Goal: Task Accomplishment & Management: Manage account settings

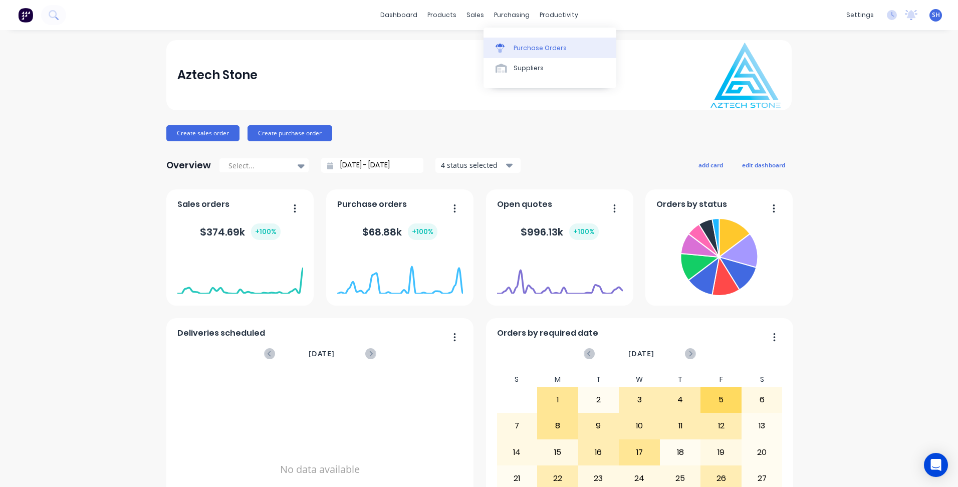
click at [530, 46] on div "Purchase Orders" at bounding box center [539, 48] width 53 height 9
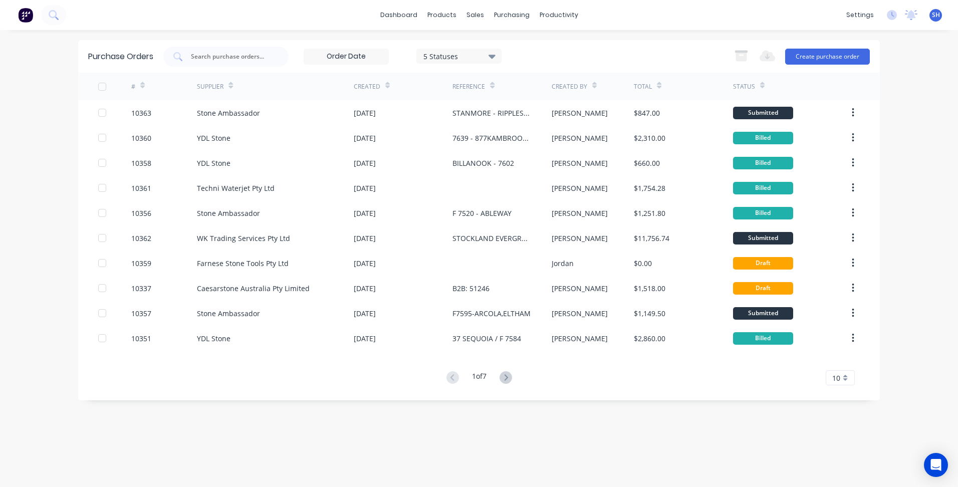
click at [509, 378] on g at bounding box center [505, 377] width 13 height 13
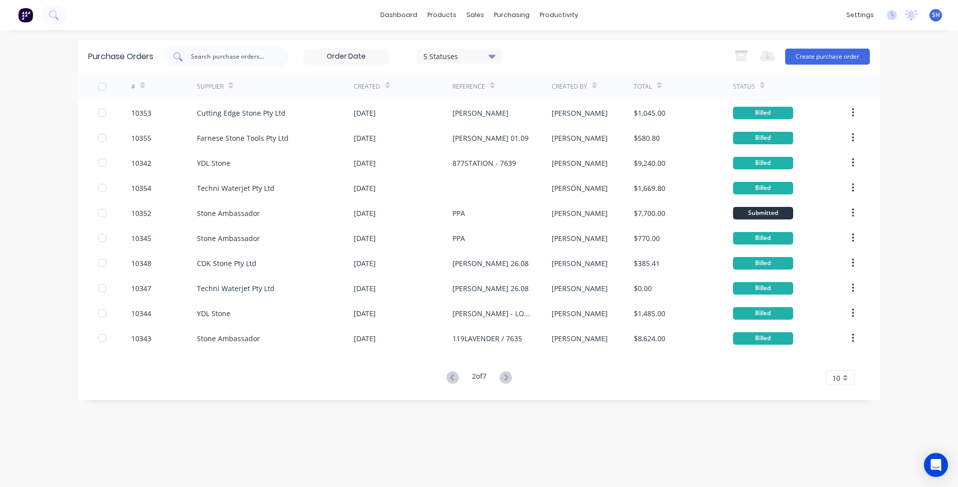
click at [228, 50] on div at bounding box center [225, 57] width 125 height 20
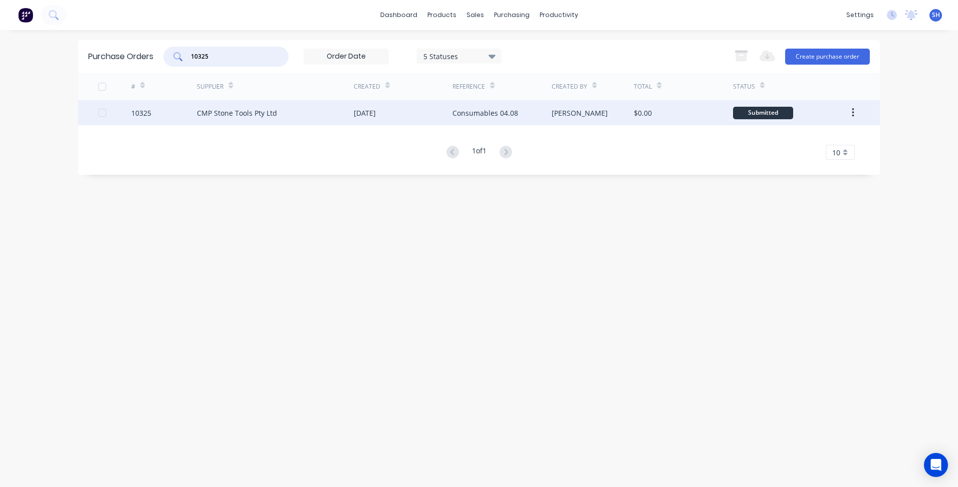
type input "10325"
click at [279, 106] on div "CMP Stone Tools Pty Ltd" at bounding box center [275, 112] width 157 height 25
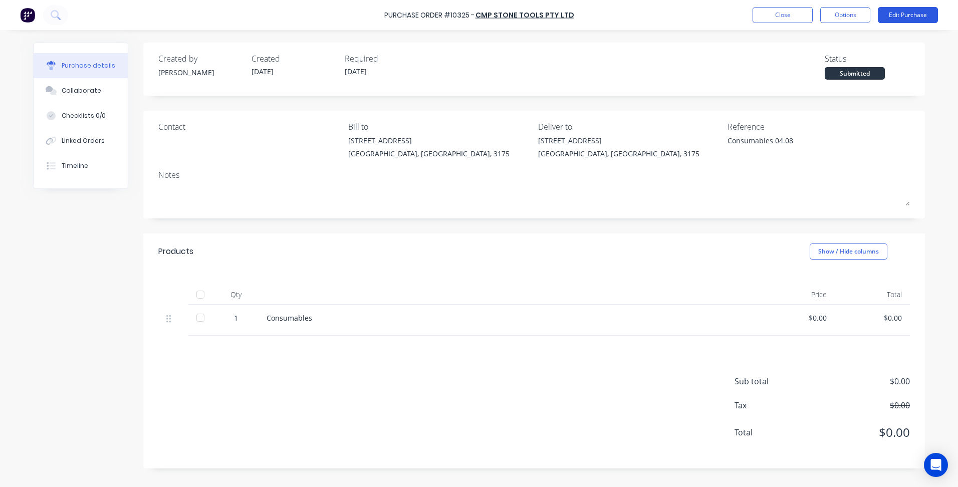
click at [904, 16] on button "Edit Purchase" at bounding box center [908, 15] width 60 height 16
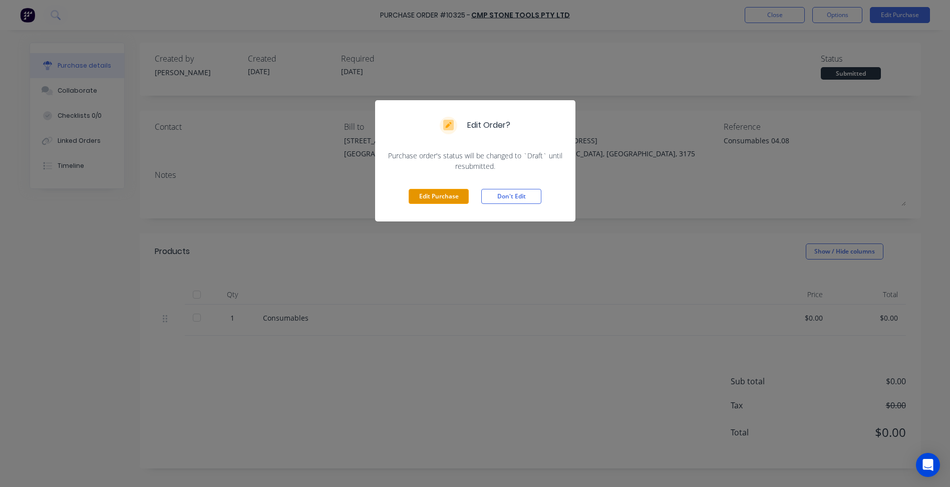
click at [442, 196] on button "Edit Purchase" at bounding box center [439, 196] width 60 height 15
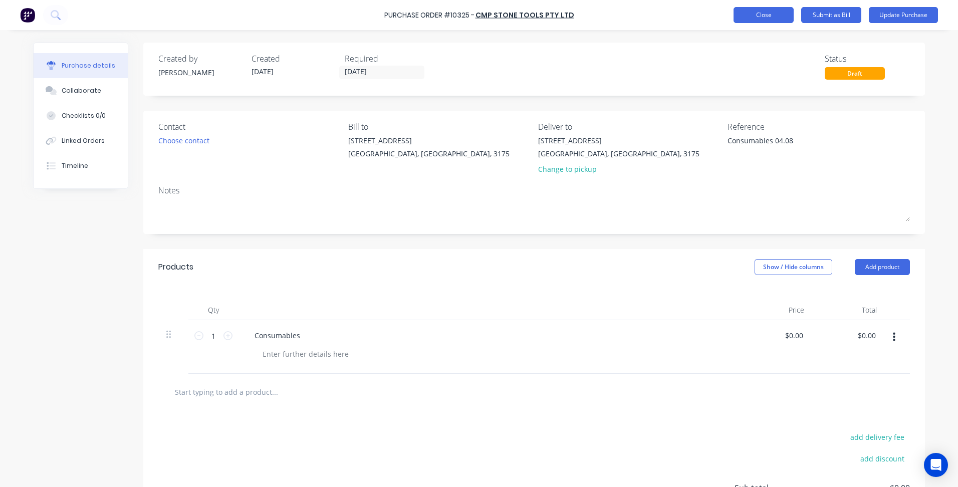
click at [771, 16] on button "Close" at bounding box center [763, 15] width 60 height 16
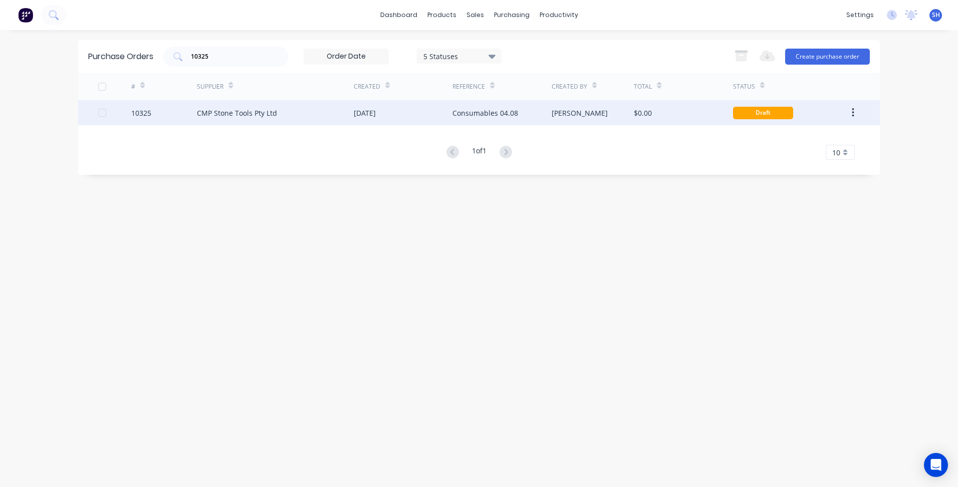
click at [330, 117] on div "CMP Stone Tools Pty Ltd" at bounding box center [275, 112] width 157 height 25
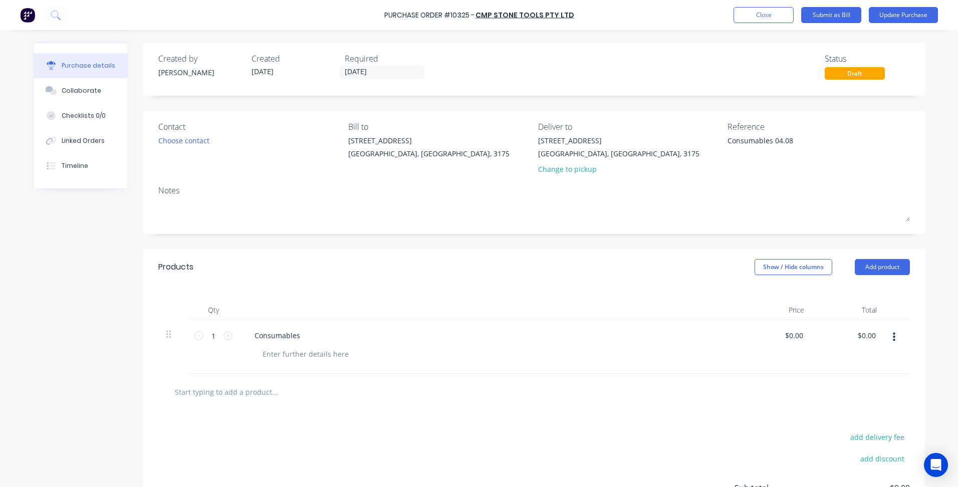
click at [306, 340] on div "Consumables" at bounding box center [488, 335] width 485 height 15
click at [294, 335] on div "Consumables" at bounding box center [277, 335] width 62 height 15
type textarea "x"
drag, startPoint x: 294, startPoint y: 336, endPoint x: 244, endPoint y: 335, distance: 50.1
click at [246, 335] on div "Consumables" at bounding box center [277, 335] width 62 height 15
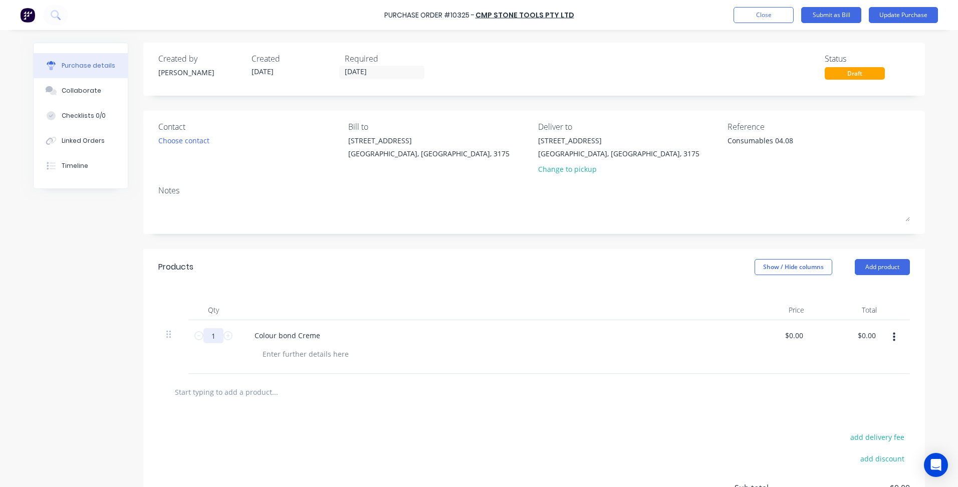
click at [213, 335] on input "1" at bounding box center [213, 335] width 20 height 15
type textarea "x"
type input "5"
type textarea "x"
type input "5"
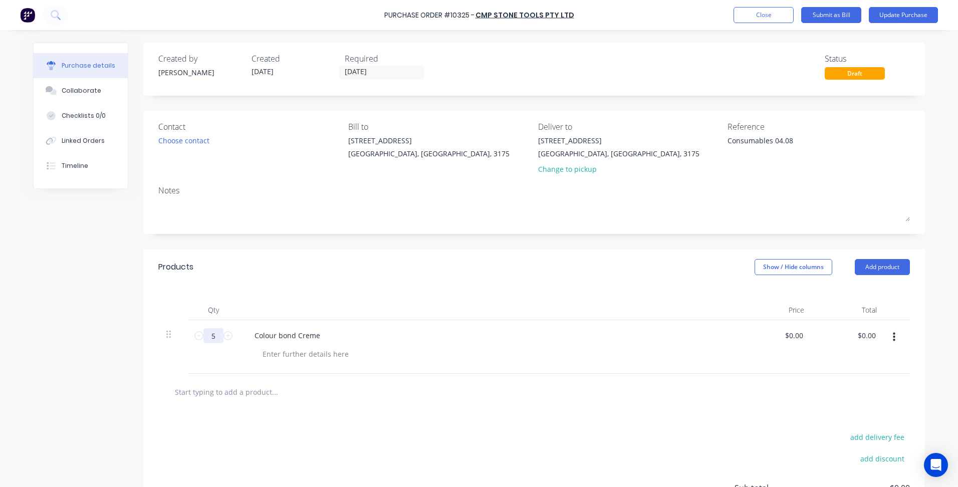
type textarea "x"
type input "0"
type input "44"
type textarea "x"
type input "$44.00"
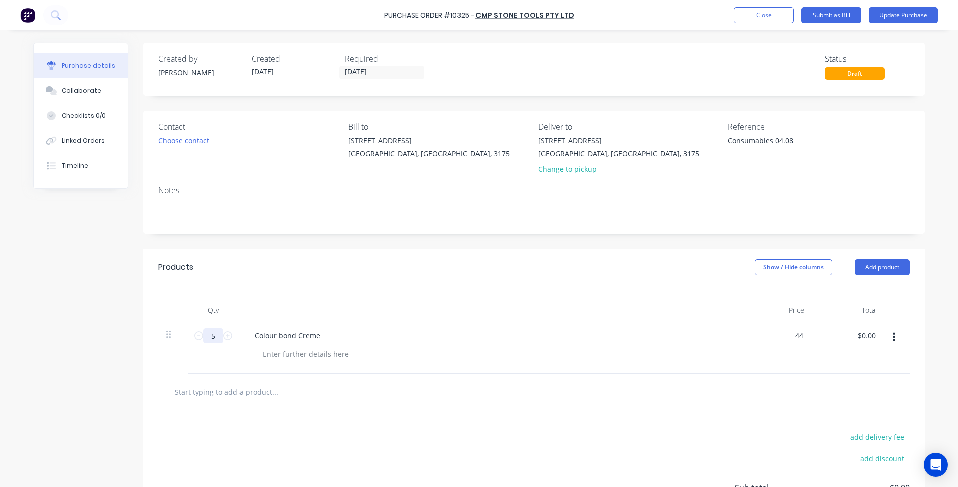
type input "220.00"
type textarea "x"
type input "$220.00"
click at [474, 430] on div "add delivery fee add discount Sub total $220.00 Tax $22.00 Total $242.00" at bounding box center [533, 492] width 781 height 165
click at [911, 20] on button "Update Purchase" at bounding box center [903, 15] width 69 height 16
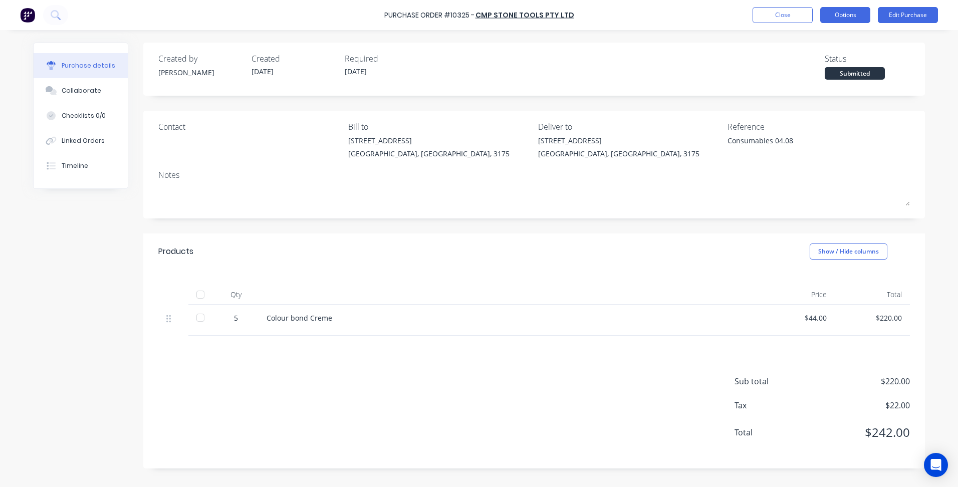
click at [835, 15] on button "Options" at bounding box center [845, 15] width 50 height 16
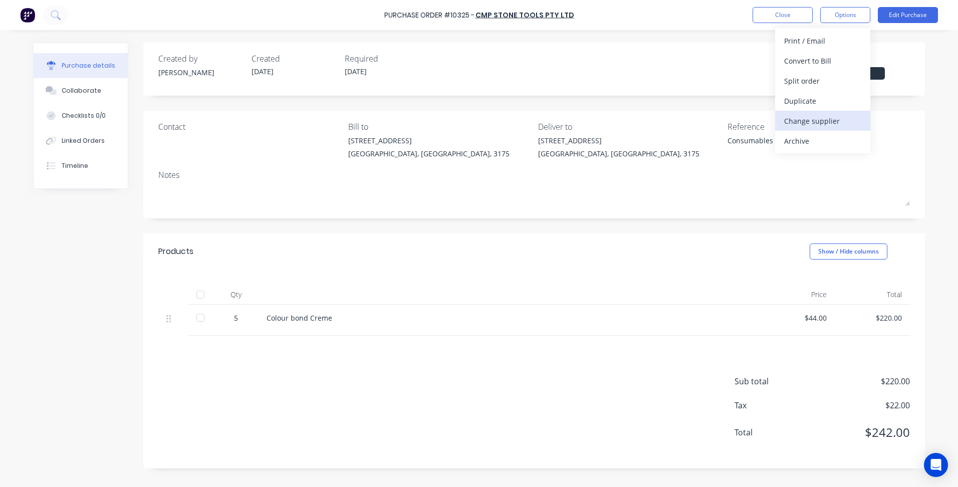
click at [811, 119] on div "Change supplier" at bounding box center [822, 121] width 77 height 15
type textarea "x"
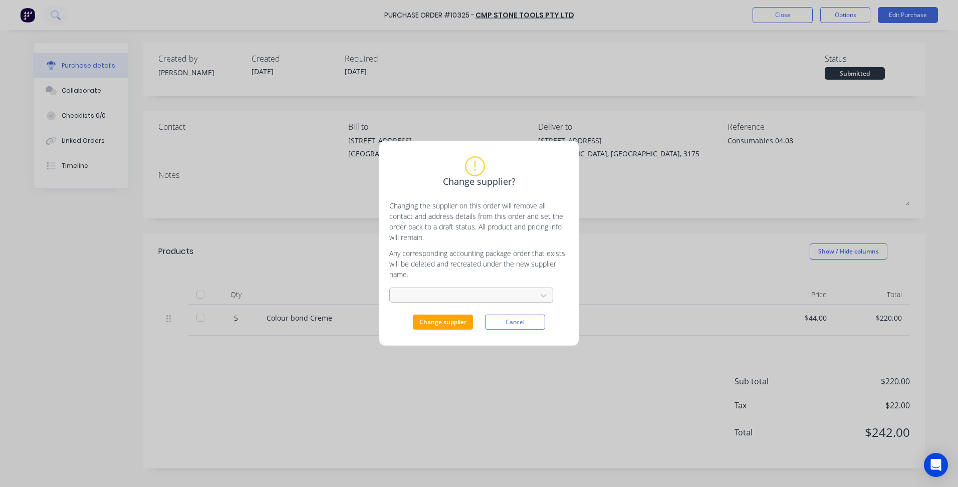
click at [463, 293] on div at bounding box center [465, 296] width 134 height 13
type input "farn"
click at [451, 337] on div "Farnese Stone Tools Pty Ltd" at bounding box center [471, 336] width 164 height 19
click at [446, 325] on button "Change supplier" at bounding box center [443, 322] width 60 height 15
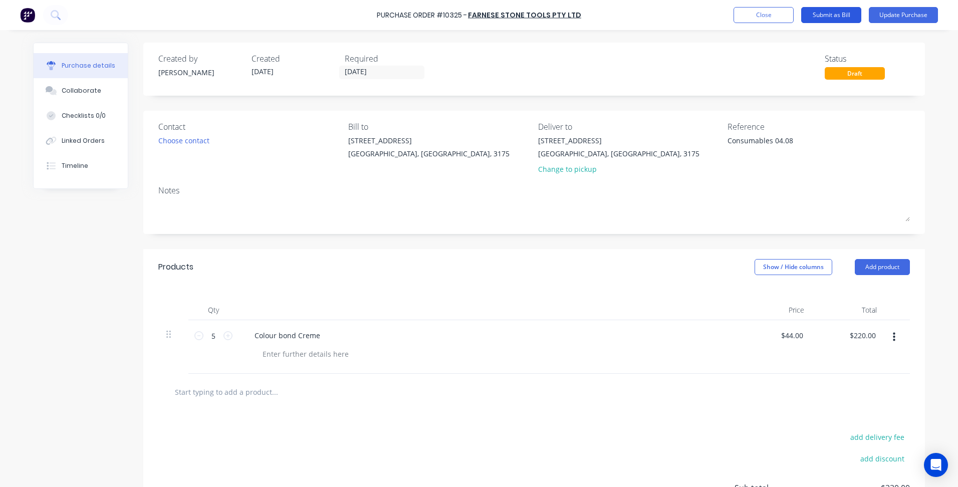
click at [847, 21] on button "Submit as Bill" at bounding box center [831, 15] width 60 height 16
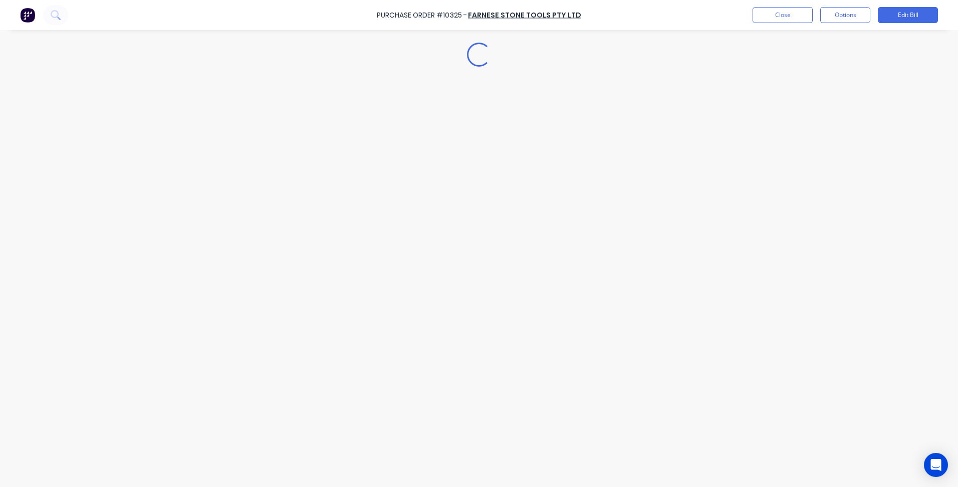
type textarea "x"
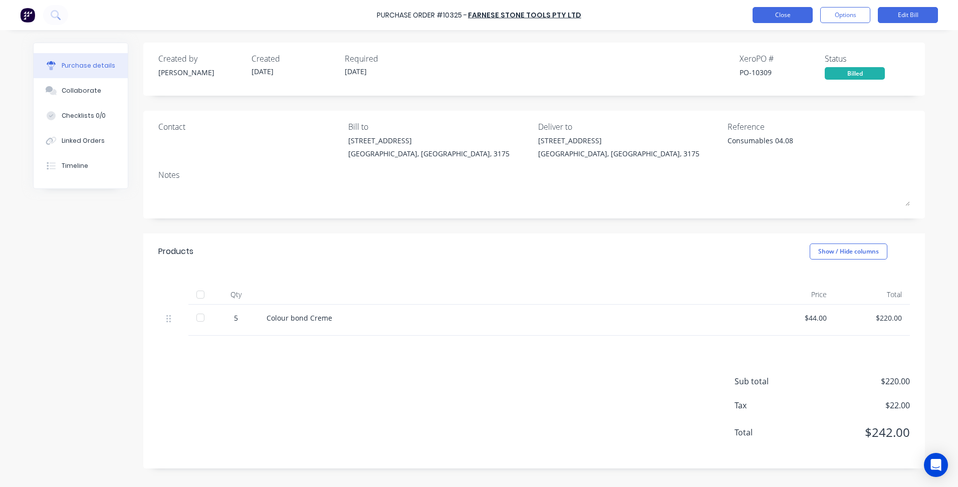
click at [766, 20] on button "Close" at bounding box center [782, 15] width 60 height 16
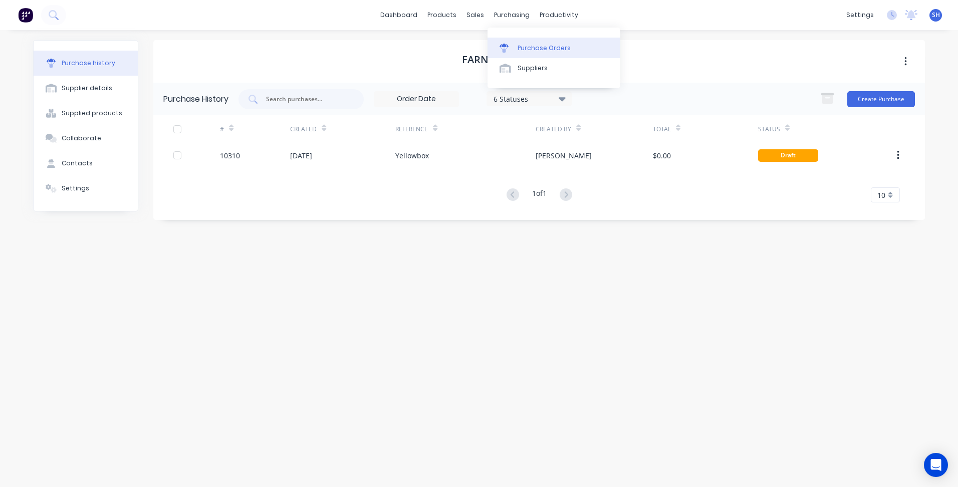
click at [526, 47] on div "Purchase Orders" at bounding box center [543, 48] width 53 height 9
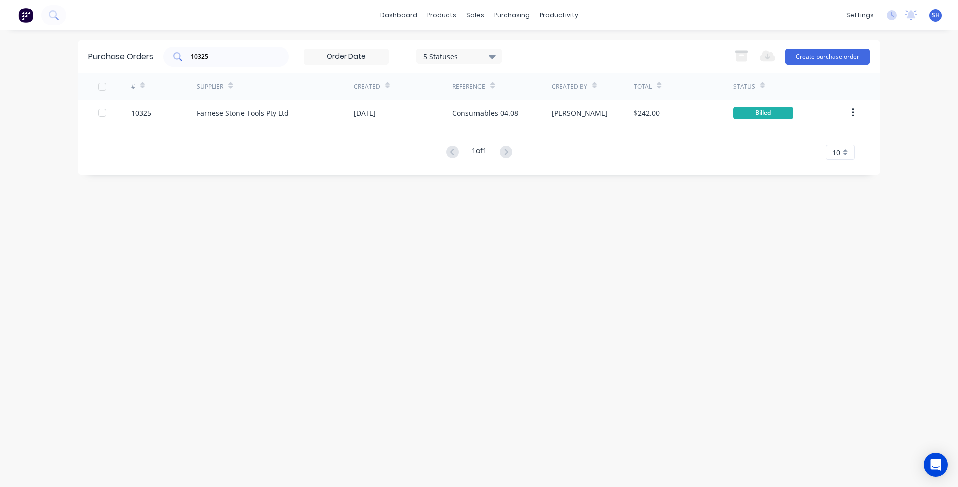
drag, startPoint x: 231, startPoint y: 57, endPoint x: 190, endPoint y: 57, distance: 41.1
click at [190, 57] on div "10325" at bounding box center [225, 57] width 125 height 20
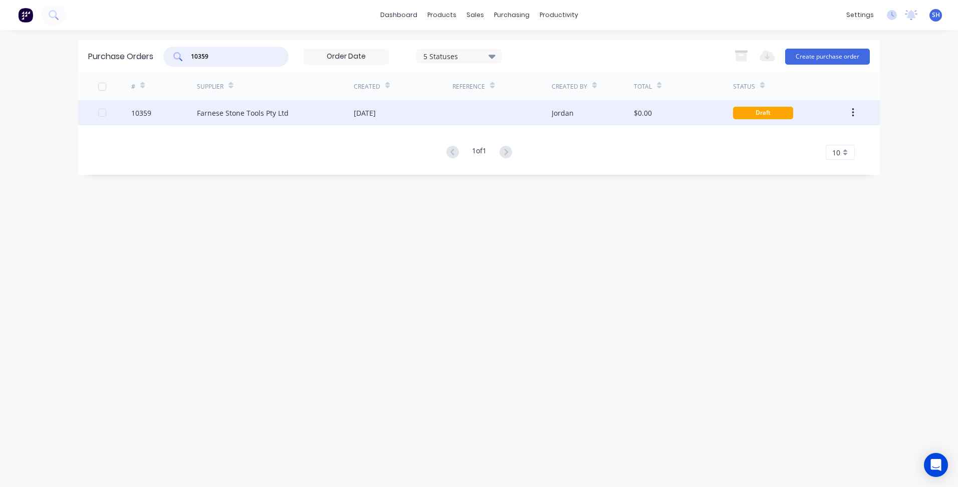
type input "10359"
click at [304, 113] on div "Farnese Stone Tools Pty Ltd" at bounding box center [275, 112] width 157 height 25
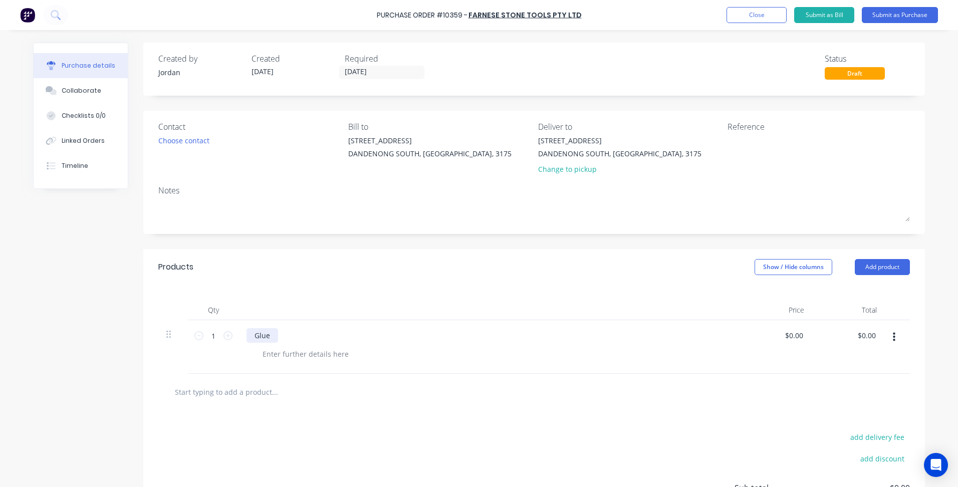
click at [269, 337] on div "Glue" at bounding box center [262, 335] width 32 height 15
drag, startPoint x: 269, startPoint y: 337, endPoint x: 250, endPoint y: 335, distance: 18.6
click at [250, 335] on div "Glue" at bounding box center [262, 335] width 32 height 15
click at [265, 352] on div at bounding box center [305, 354] width 102 height 15
click at [786, 335] on input "0.00" at bounding box center [795, 335] width 19 height 15
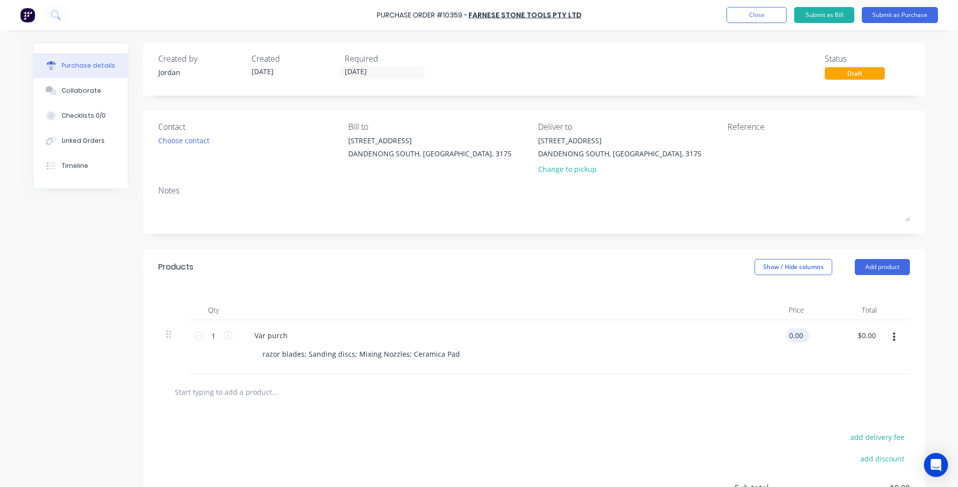
click at [786, 335] on input "0.00" at bounding box center [795, 335] width 19 height 15
type input "$704.20"
click at [688, 408] on div at bounding box center [533, 392] width 751 height 37
click at [807, 15] on button "Submit as Bill" at bounding box center [824, 15] width 60 height 16
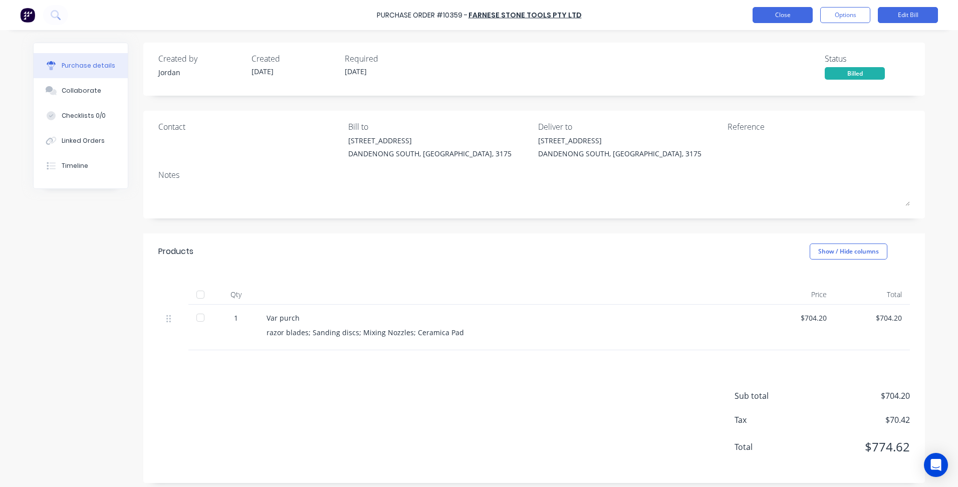
click at [761, 15] on button "Close" at bounding box center [782, 15] width 60 height 16
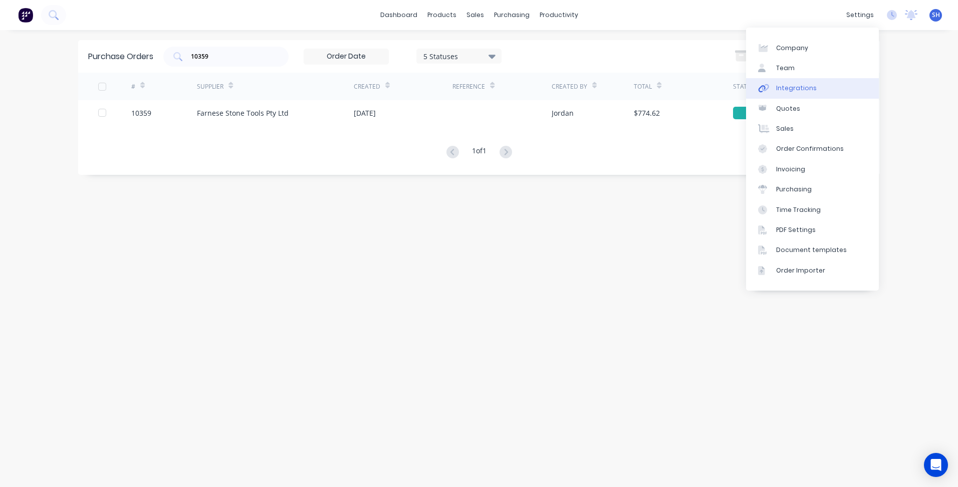
click at [816, 93] on link "Integrations" at bounding box center [812, 88] width 133 height 20
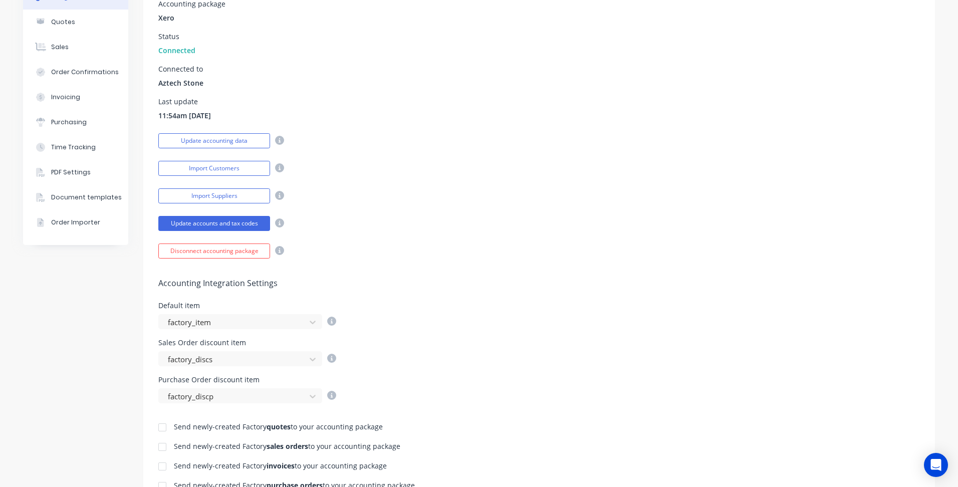
scroll to position [250, 0]
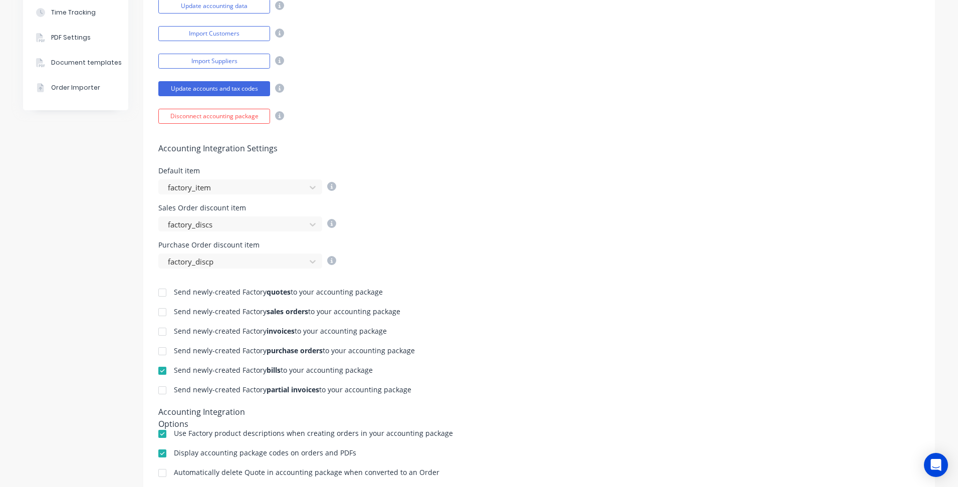
click at [158, 332] on div at bounding box center [162, 332] width 20 height 20
click at [158, 386] on div at bounding box center [162, 390] width 20 height 20
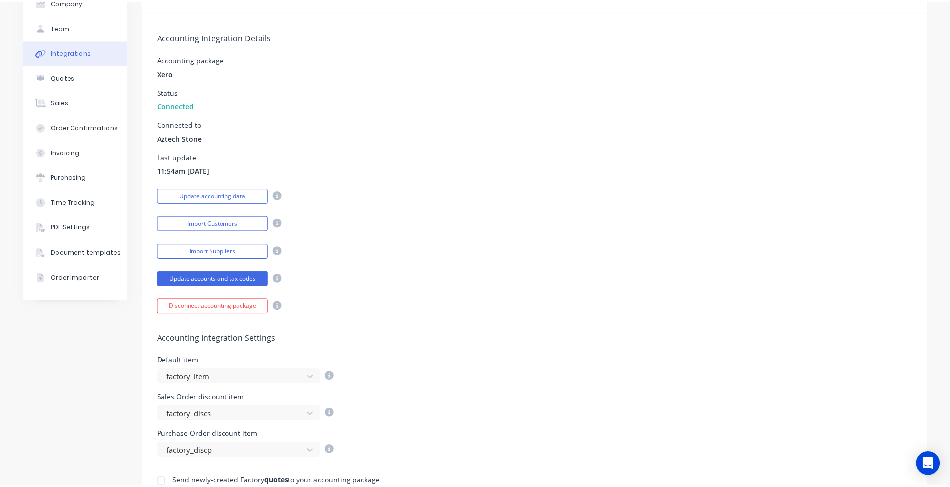
scroll to position [0, 0]
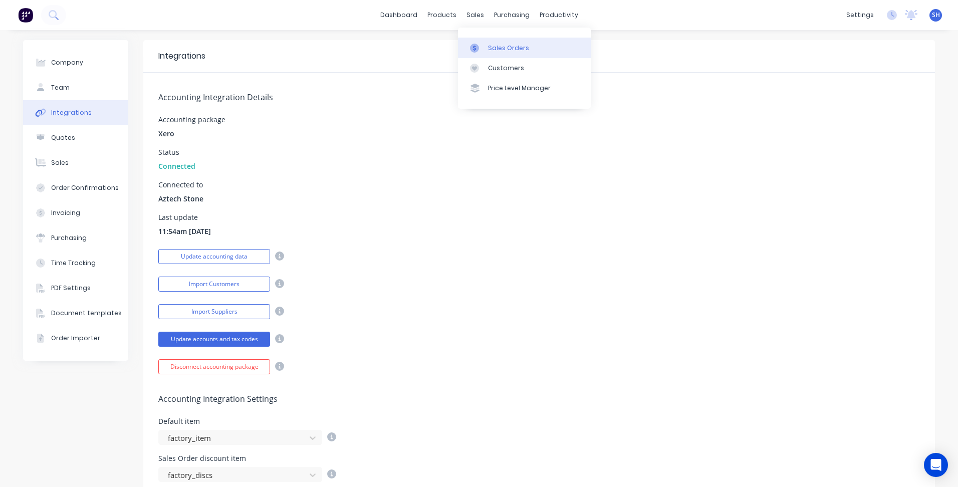
click at [501, 51] on div "Sales Orders" at bounding box center [508, 48] width 41 height 9
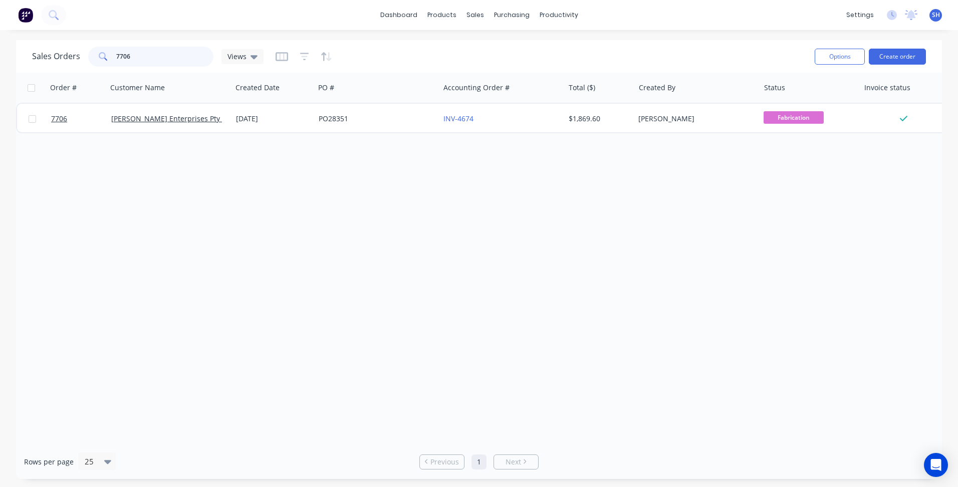
drag, startPoint x: 115, startPoint y: 57, endPoint x: 108, endPoint y: 57, distance: 6.5
click at [108, 57] on div "7706" at bounding box center [150, 57] width 125 height 20
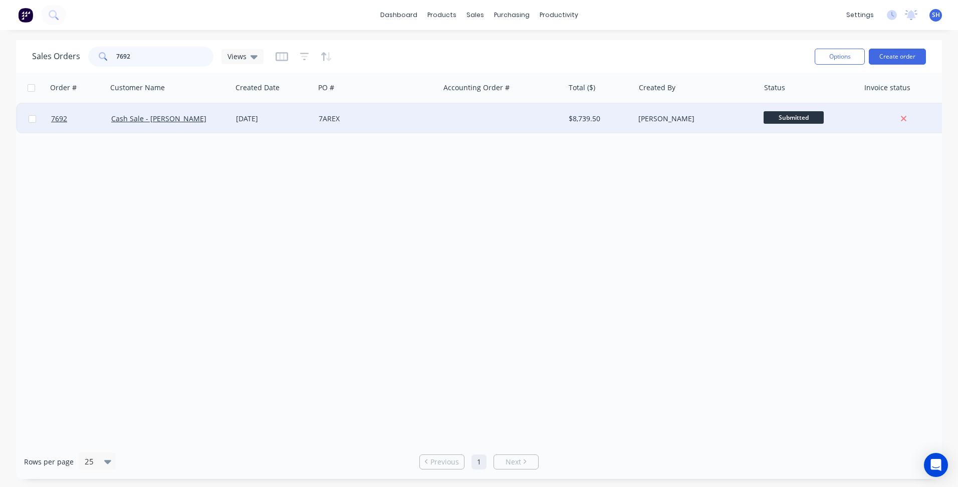
type input "7692"
click at [288, 124] on div "[DATE]" at bounding box center [273, 119] width 83 height 30
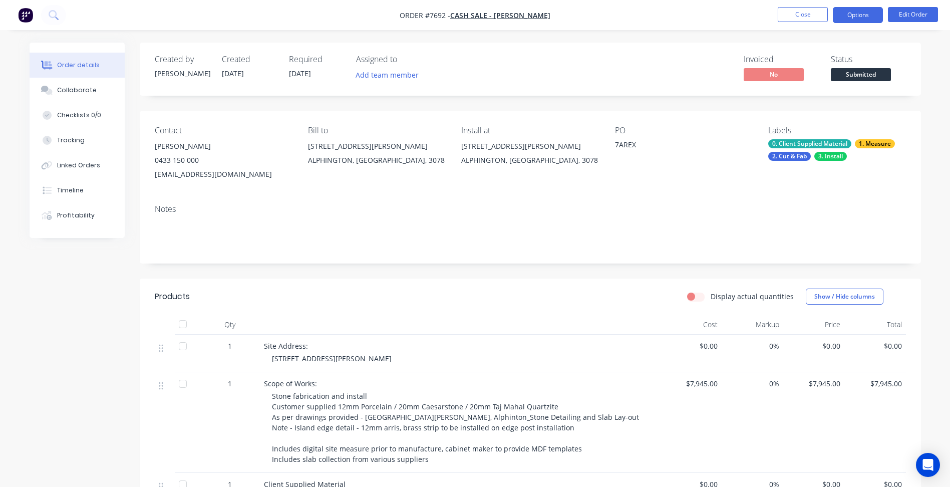
click at [867, 17] on button "Options" at bounding box center [858, 15] width 50 height 16
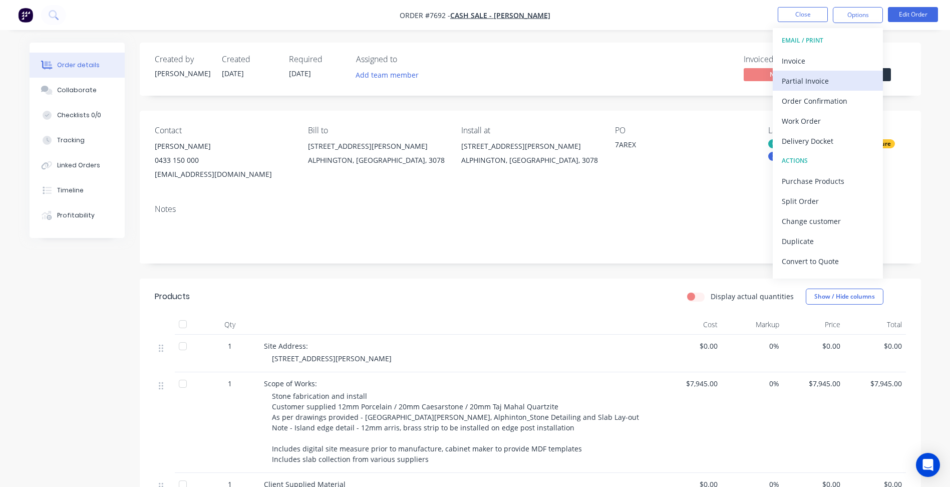
click at [826, 77] on div "Partial Invoice" at bounding box center [828, 81] width 92 height 15
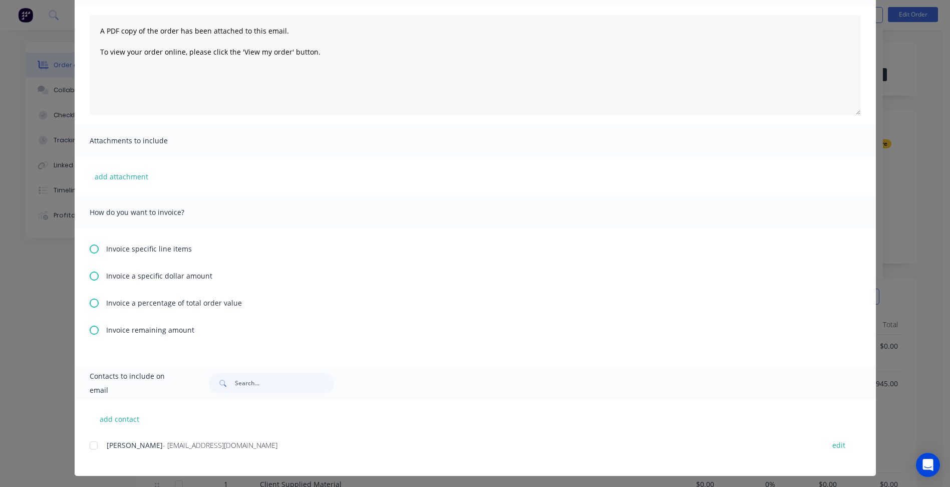
scroll to position [100, 0]
click at [91, 303] on icon at bounding box center [94, 302] width 9 height 9
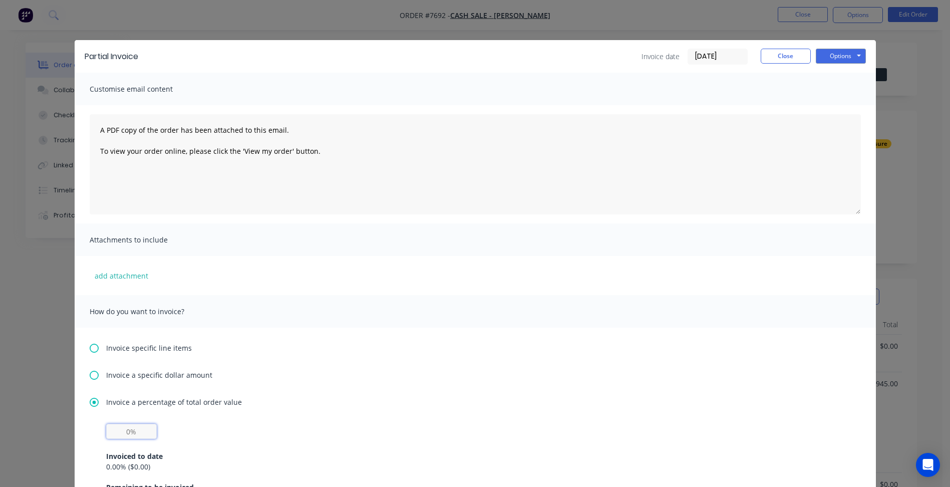
click at [120, 431] on input "text" at bounding box center [131, 431] width 51 height 15
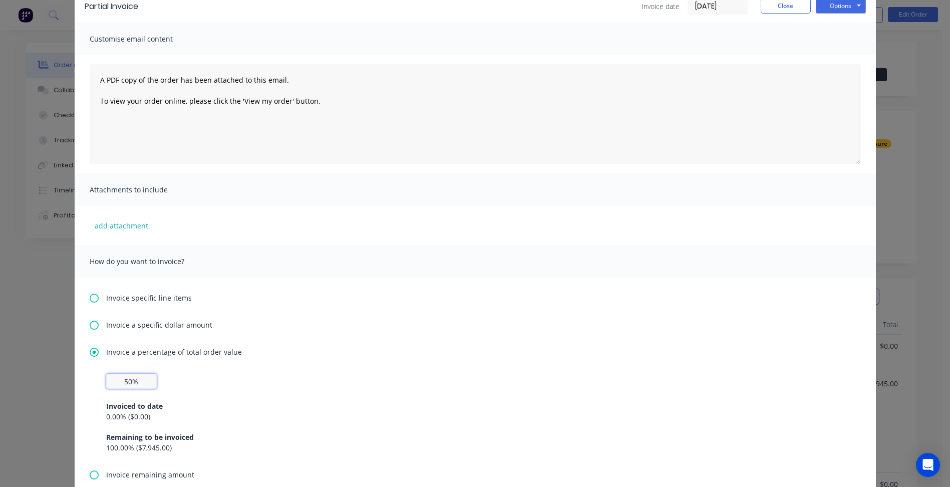
type input "50%"
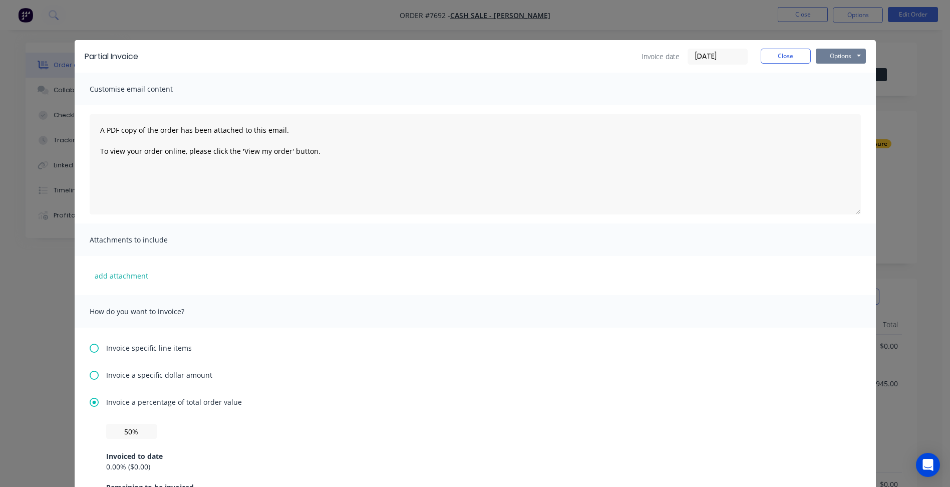
click at [848, 59] on button "Options" at bounding box center [841, 56] width 50 height 15
click at [845, 85] on button "Print" at bounding box center [848, 90] width 64 height 17
click at [779, 56] on button "Close" at bounding box center [786, 56] width 50 height 15
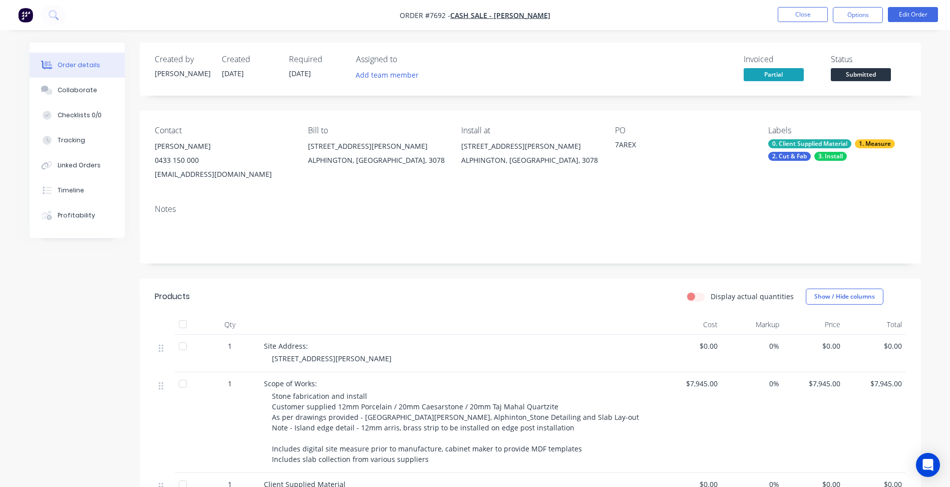
drag, startPoint x: 205, startPoint y: 149, endPoint x: 147, endPoint y: 152, distance: 58.2
click at [147, 152] on div "Contact [PERSON_NAME] 0433 150 000 [EMAIL_ADDRESS][DOMAIN_NAME] Bill to [STREET…" at bounding box center [530, 154] width 781 height 86
copy div "[PERSON_NAME]"
drag, startPoint x: 199, startPoint y: 162, endPoint x: 156, endPoint y: 162, distance: 42.6
click at [156, 162] on div "0433 150 000" at bounding box center [223, 160] width 137 height 14
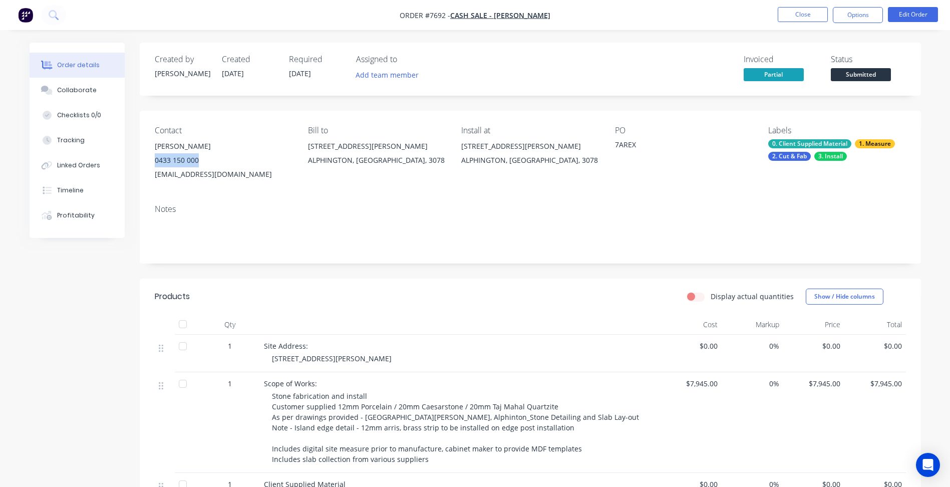
copy div "0433 150 000"
drag, startPoint x: 251, startPoint y: 177, endPoint x: 147, endPoint y: 175, distance: 103.7
click at [147, 175] on div "Contact [PERSON_NAME] 0433 150 000 [EMAIL_ADDRESS][DOMAIN_NAME] Bill to [STREET…" at bounding box center [530, 154] width 781 height 86
copy div "[EMAIL_ADDRESS][DOMAIN_NAME]"
drag, startPoint x: 216, startPoint y: 148, endPoint x: 183, endPoint y: 148, distance: 33.1
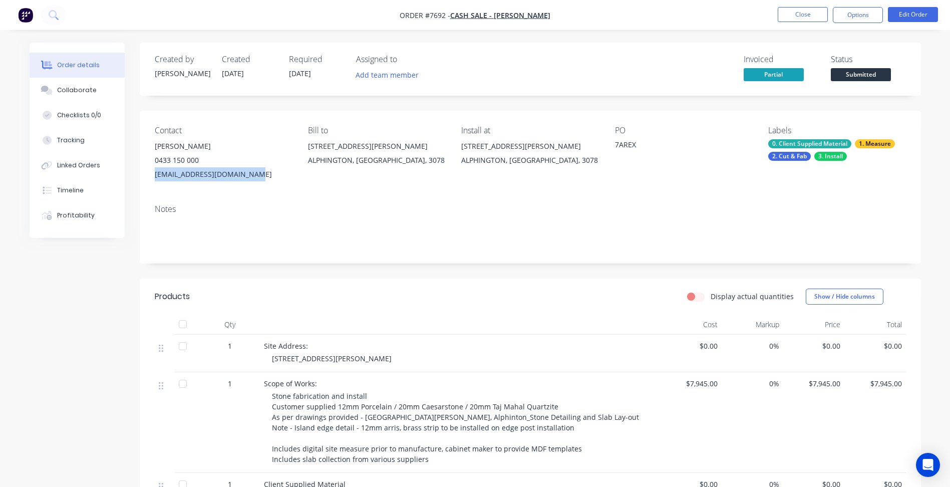
click at [183, 148] on div "[PERSON_NAME]" at bounding box center [223, 146] width 137 height 14
copy div "[PERSON_NAME]"
click at [805, 18] on button "Close" at bounding box center [803, 14] width 50 height 15
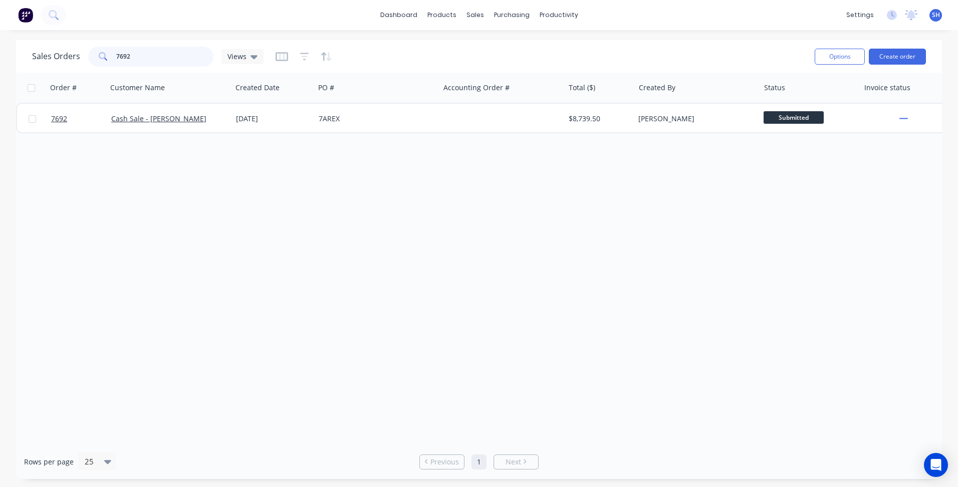
drag, startPoint x: 124, startPoint y: 58, endPoint x: 109, endPoint y: 61, distance: 15.2
click at [109, 61] on div "7692" at bounding box center [150, 57] width 125 height 20
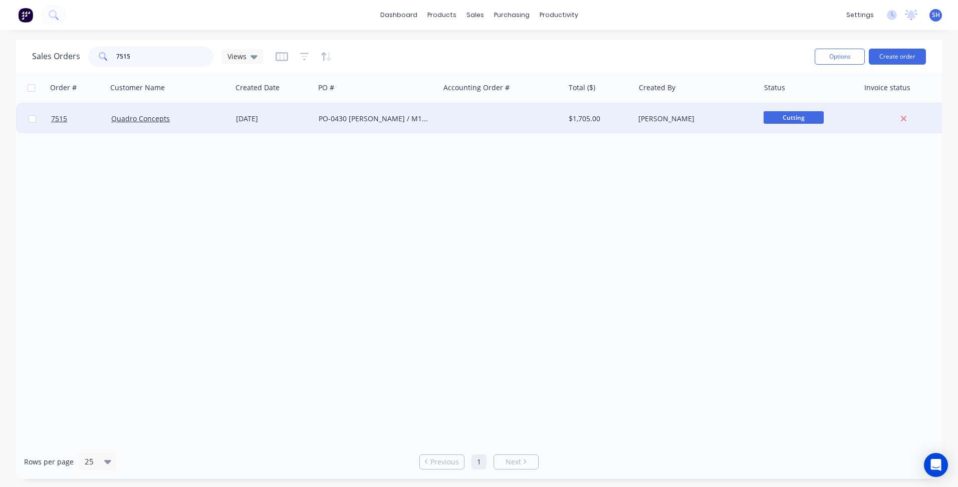
type input "7515"
click at [297, 116] on div "[DATE]" at bounding box center [273, 119] width 75 height 10
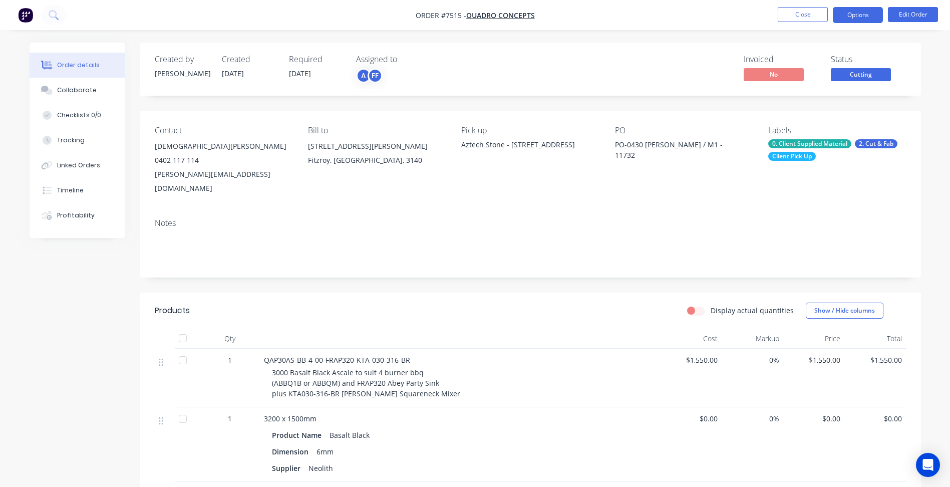
click at [857, 20] on button "Options" at bounding box center [858, 15] width 50 height 16
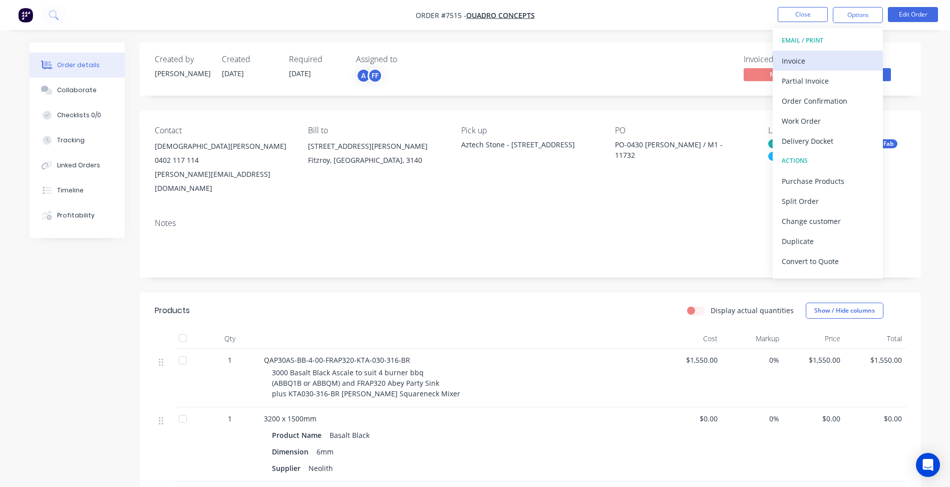
click at [822, 58] on div "Invoice" at bounding box center [828, 61] width 92 height 15
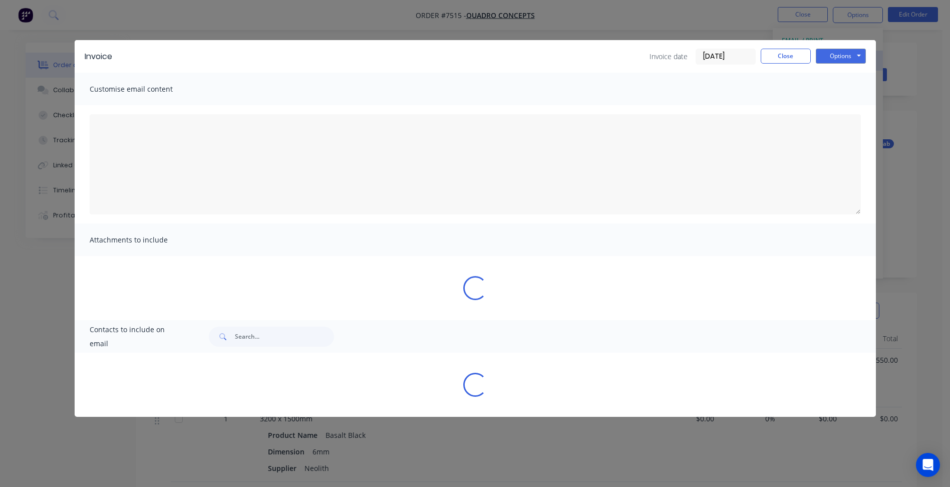
type textarea "A PDF copy of the order has been attached to this email. To view your order onl…"
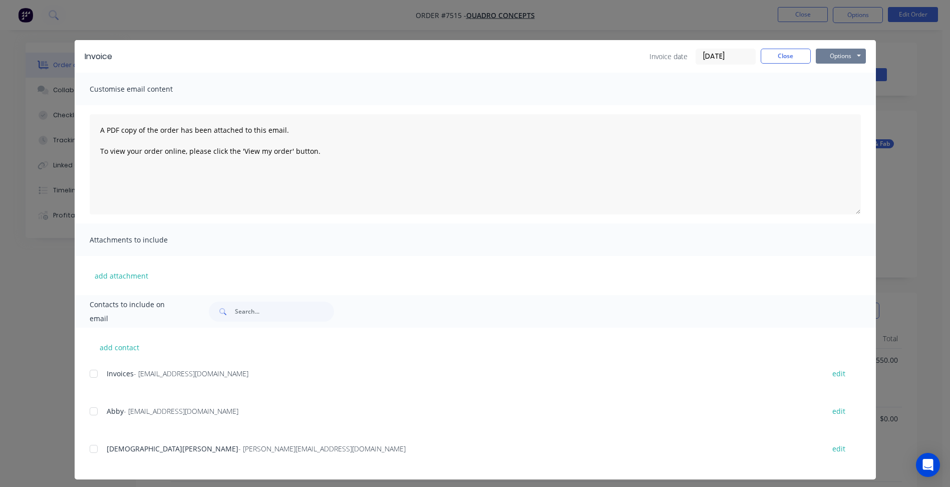
click at [839, 58] on button "Options" at bounding box center [841, 56] width 50 height 15
click at [832, 92] on button "Print" at bounding box center [848, 90] width 64 height 17
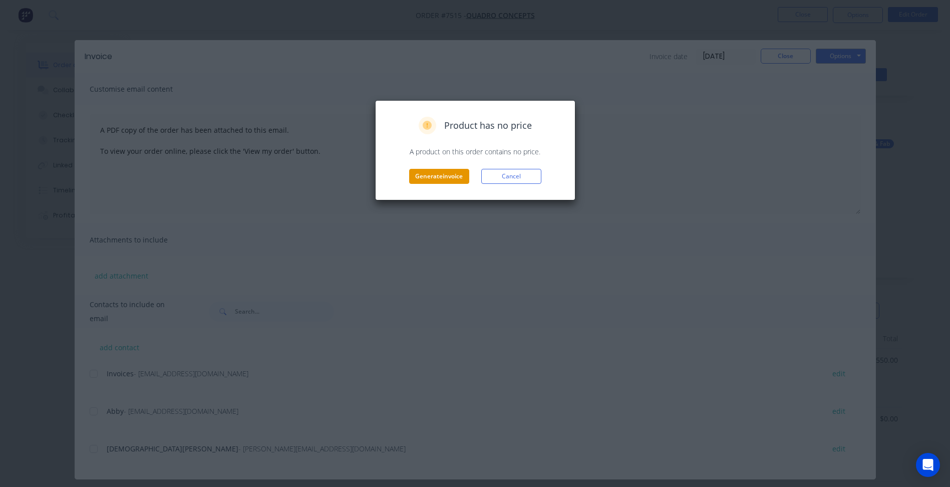
click at [430, 173] on button "Generate invoice" at bounding box center [439, 176] width 60 height 15
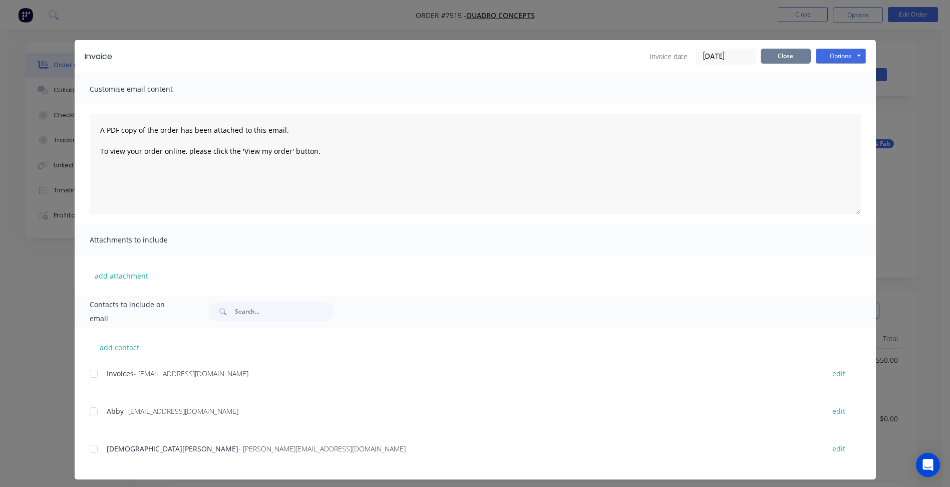
click at [784, 56] on button "Close" at bounding box center [786, 56] width 50 height 15
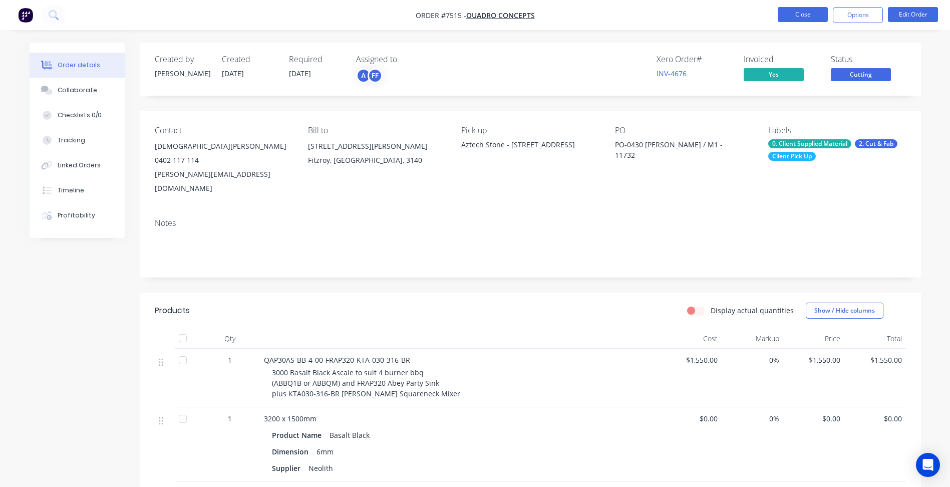
click at [801, 12] on button "Close" at bounding box center [803, 14] width 50 height 15
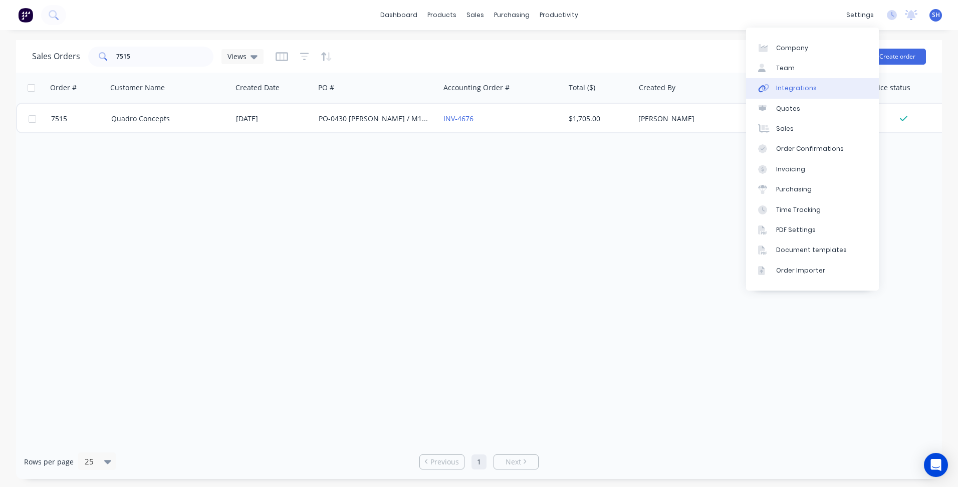
click at [804, 94] on link "Integrations" at bounding box center [812, 88] width 133 height 20
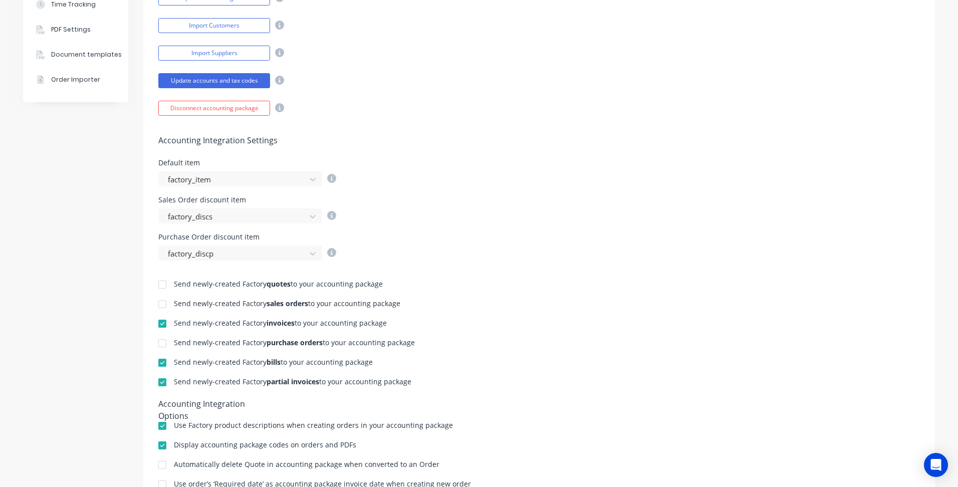
scroll to position [301, 0]
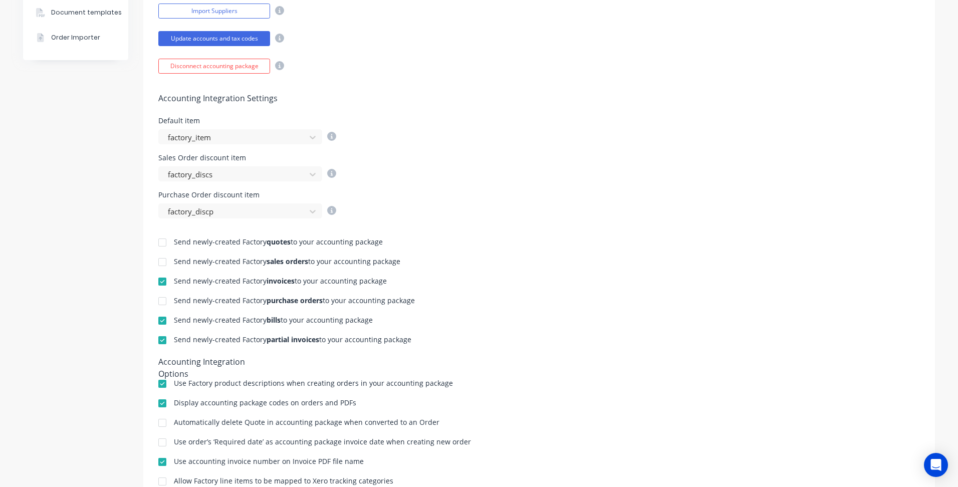
click at [161, 279] on div at bounding box center [162, 282] width 20 height 20
click at [155, 344] on div at bounding box center [162, 340] width 20 height 20
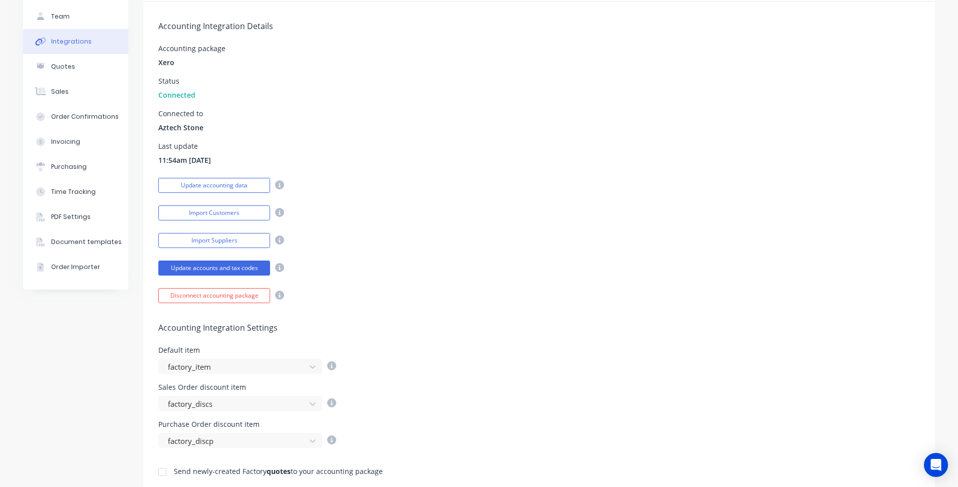
scroll to position [0, 0]
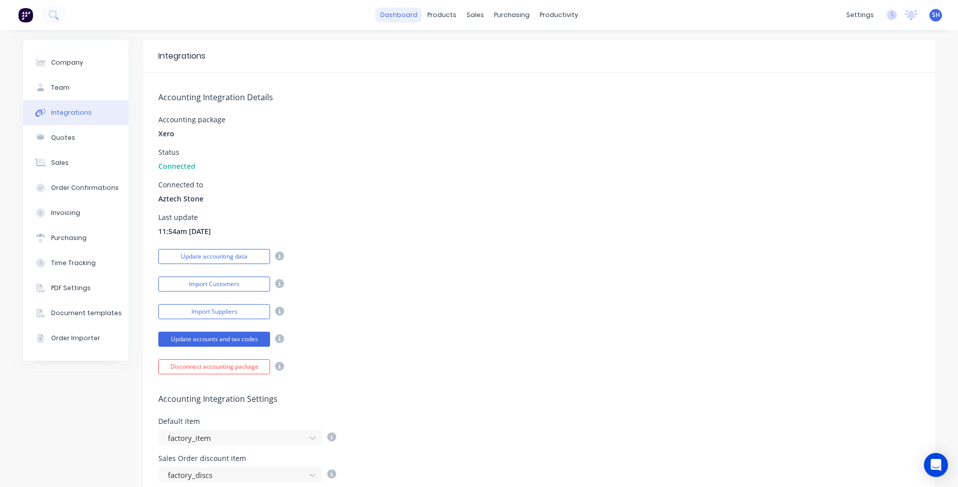
click at [415, 13] on link "dashboard" at bounding box center [398, 15] width 47 height 15
